Goal: Check status: Check status

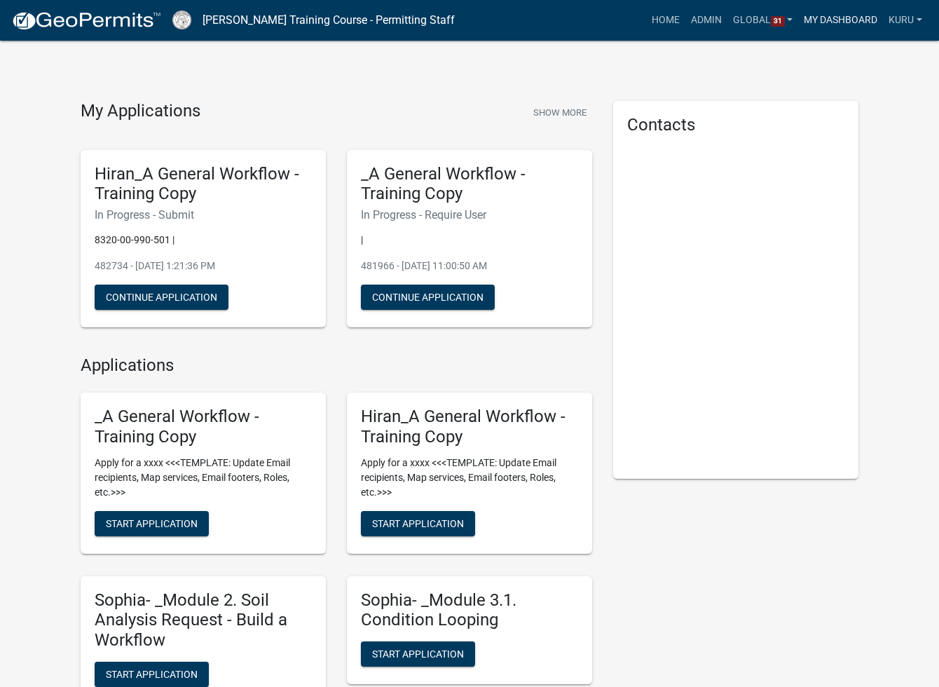
click at [751, 25] on link "My Dashboard" at bounding box center [840, 20] width 85 height 27
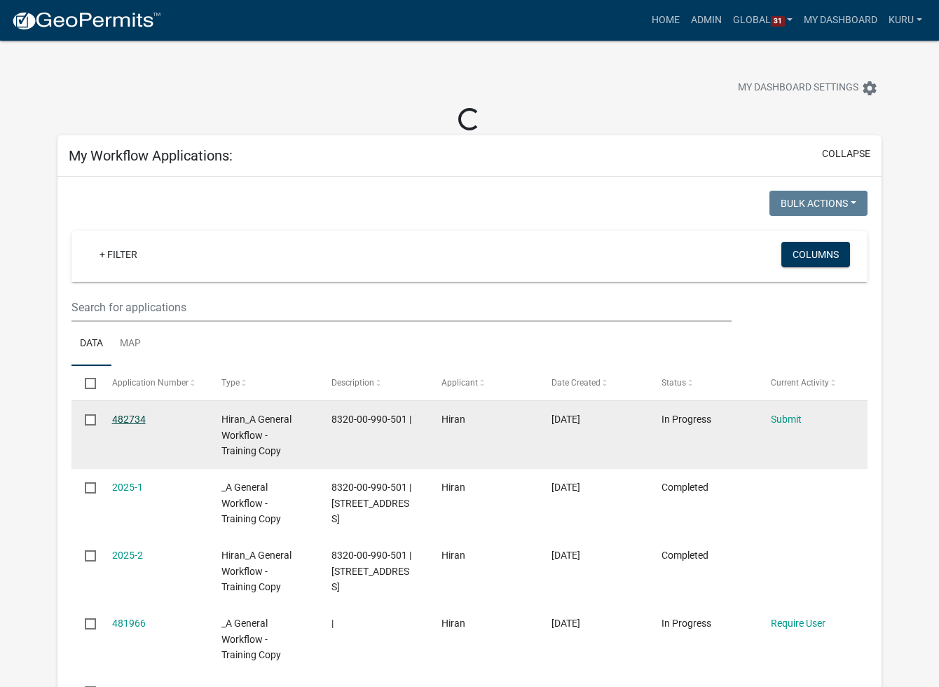
click at [128, 421] on link "482734" at bounding box center [129, 419] width 34 height 11
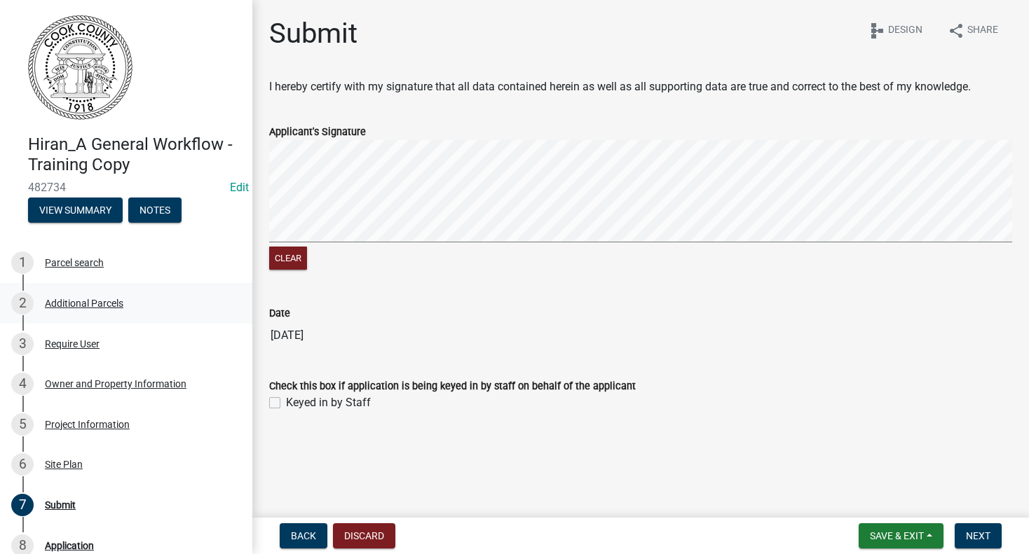
click at [70, 309] on div "2 Additional Parcels" at bounding box center [120, 303] width 219 height 22
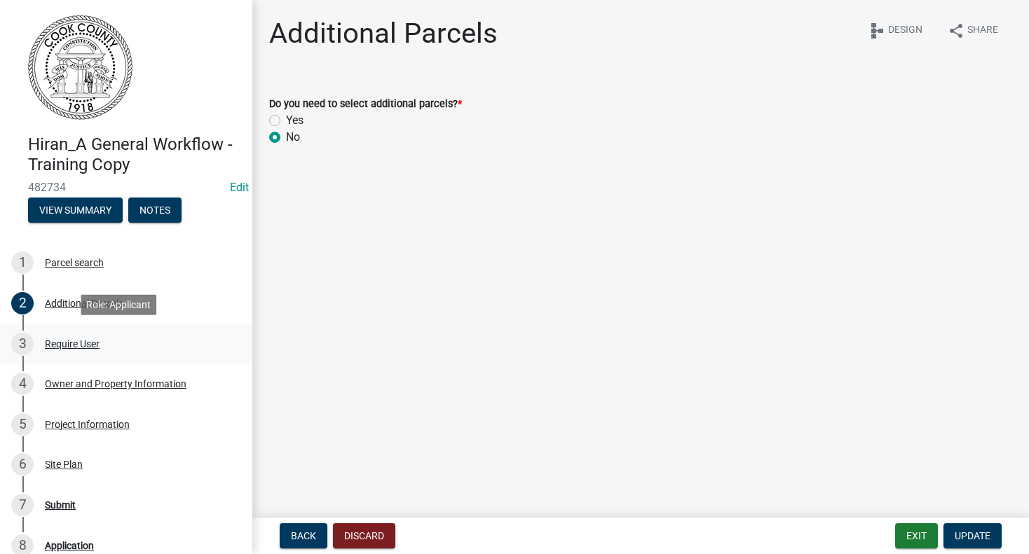
click at [50, 341] on div "Require User" at bounding box center [72, 344] width 55 height 10
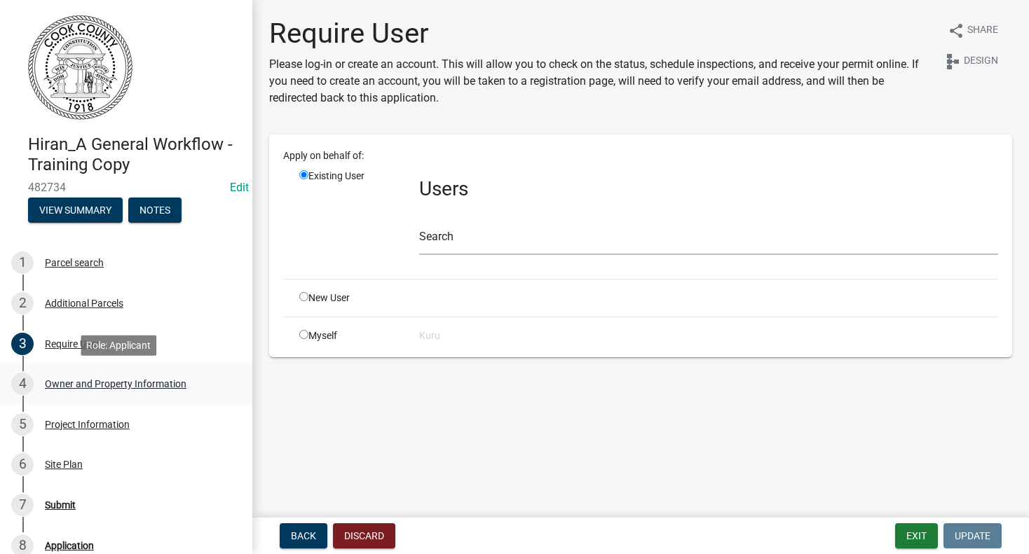
click at [93, 383] on div "Owner and Property Information" at bounding box center [116, 384] width 142 height 10
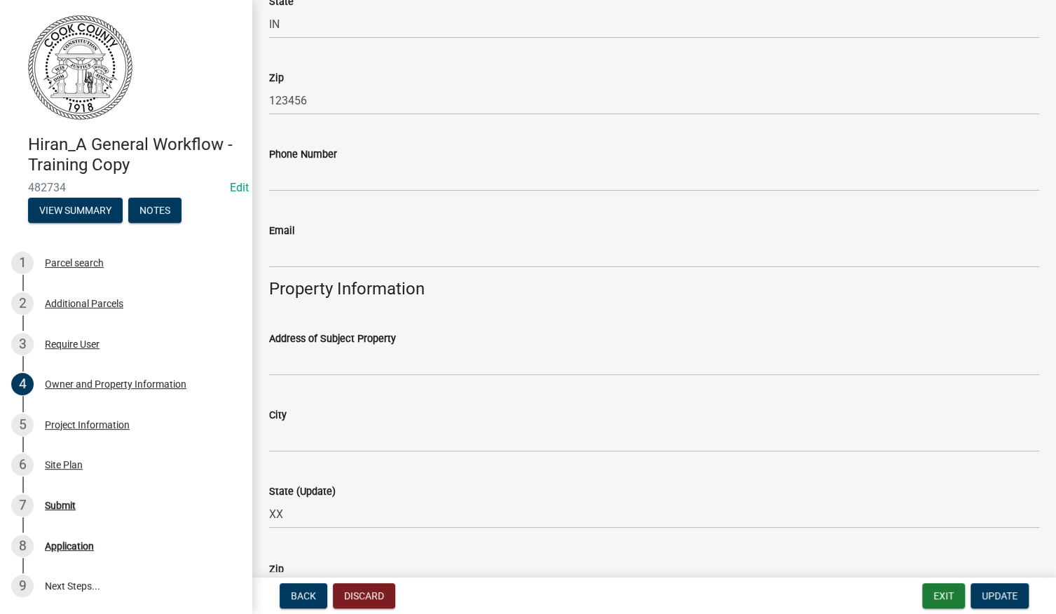
scroll to position [774, 0]
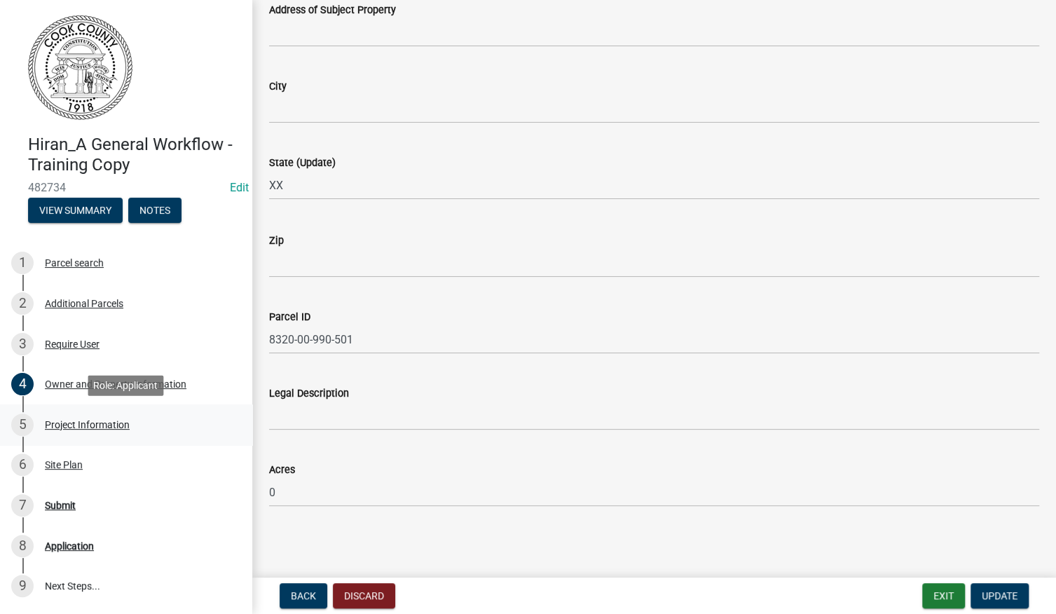
click at [72, 421] on div "Project Information" at bounding box center [87, 425] width 85 height 10
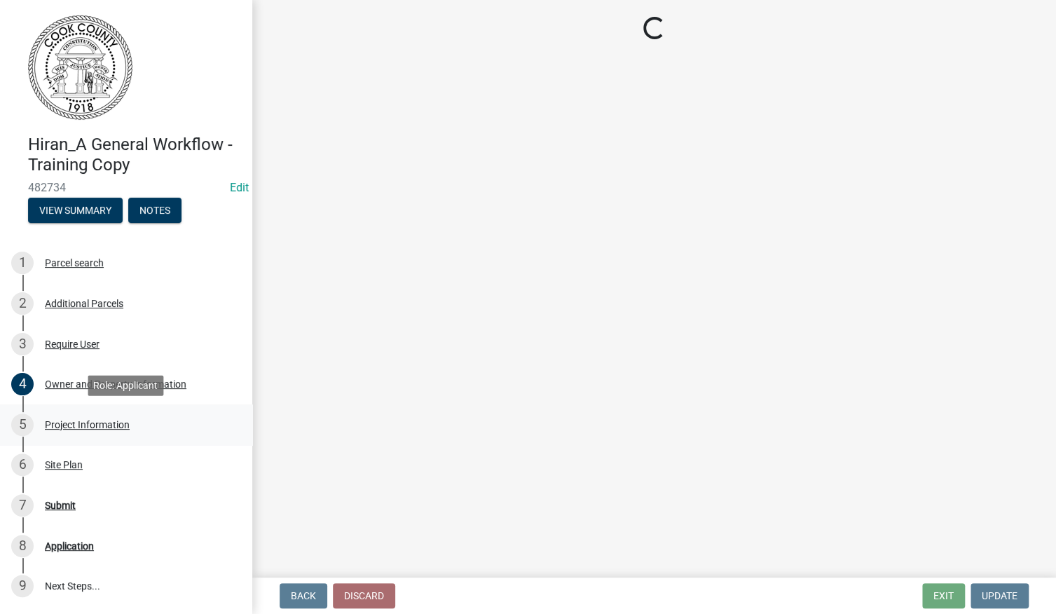
scroll to position [0, 0]
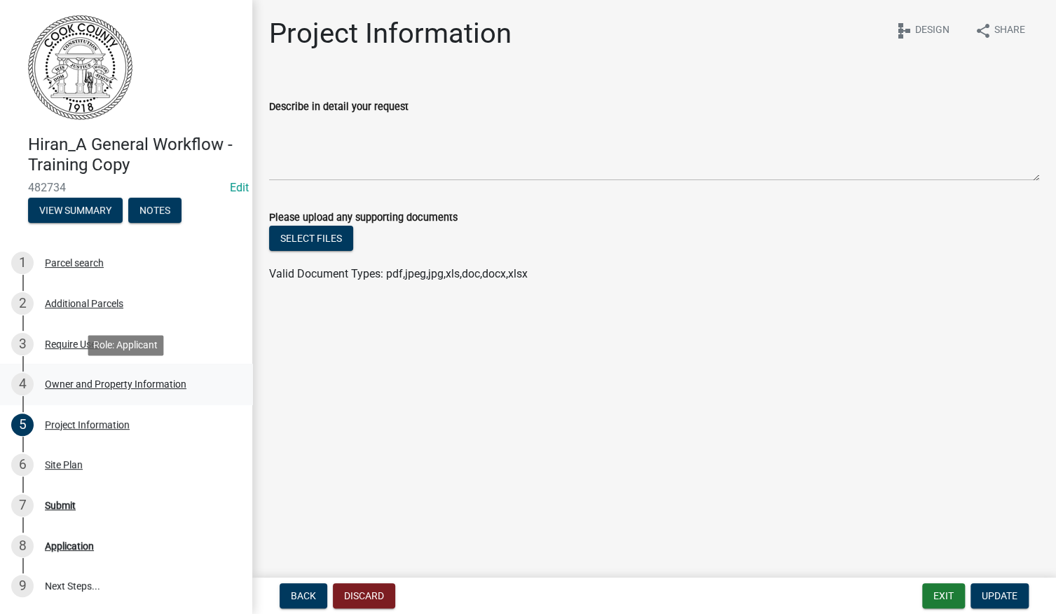
click at [83, 388] on div "Owner and Property Information" at bounding box center [116, 384] width 142 height 10
